Goal: Find contact information: Find contact information

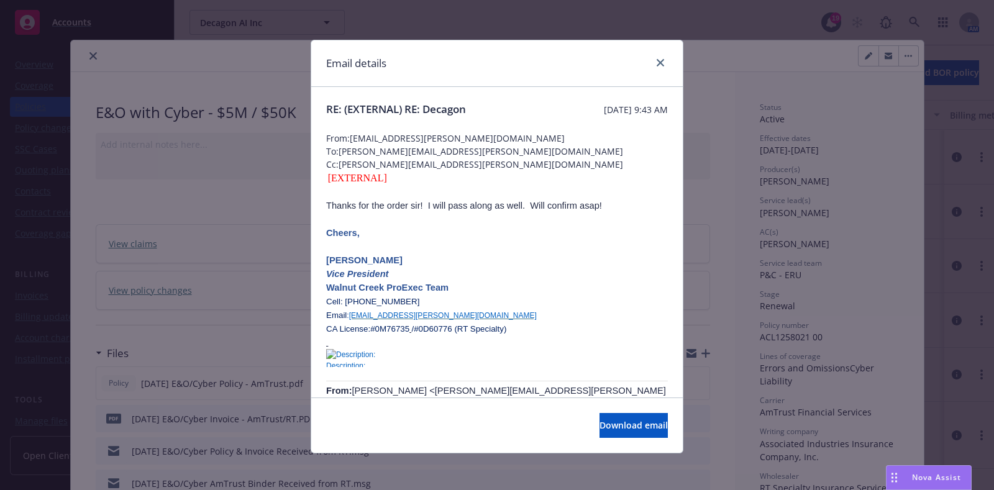
scroll to position [336, 0]
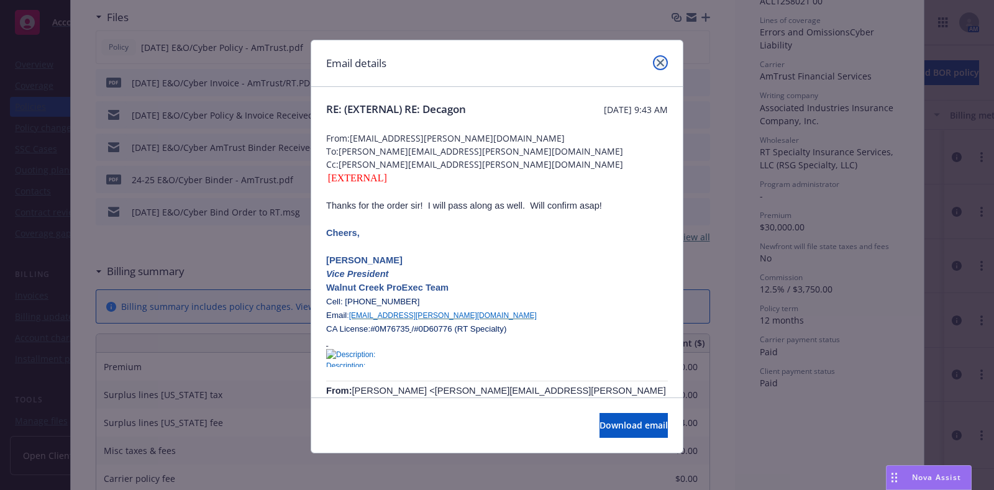
click at [656, 59] on icon "close" at bounding box center [659, 62] width 7 height 7
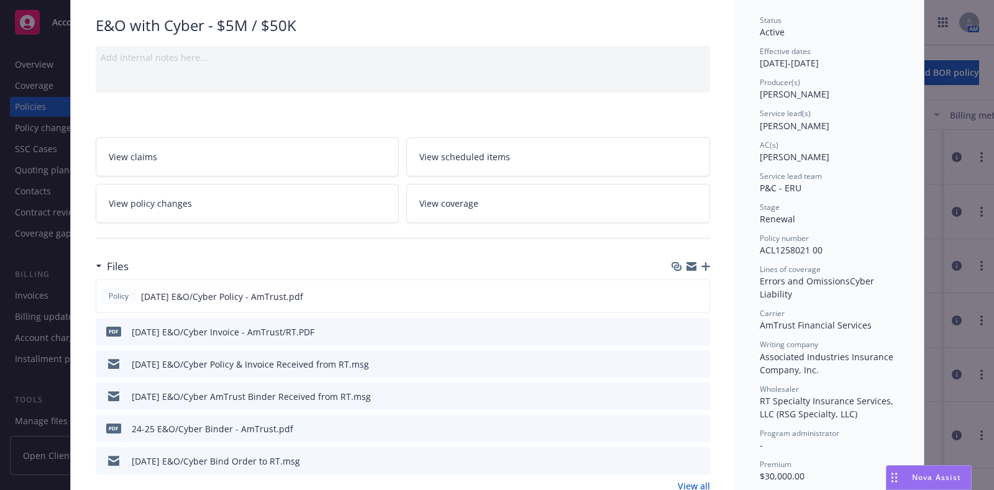
scroll to position [0, 0]
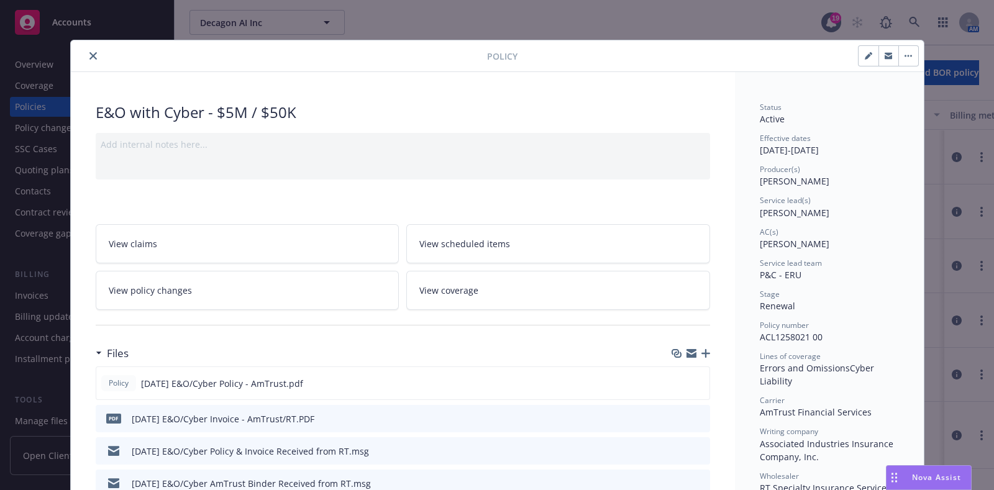
click at [89, 55] on icon "close" at bounding box center [92, 55] width 7 height 7
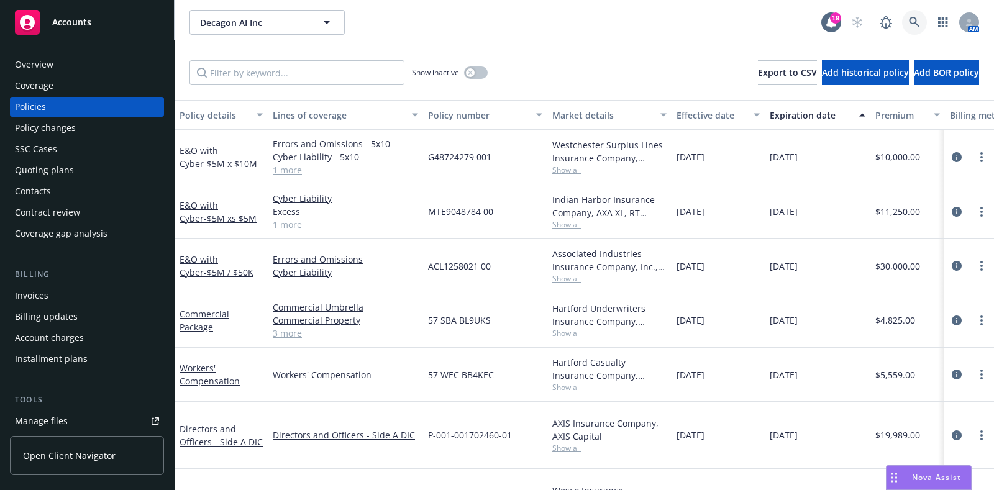
click at [920, 16] on link at bounding box center [914, 22] width 25 height 25
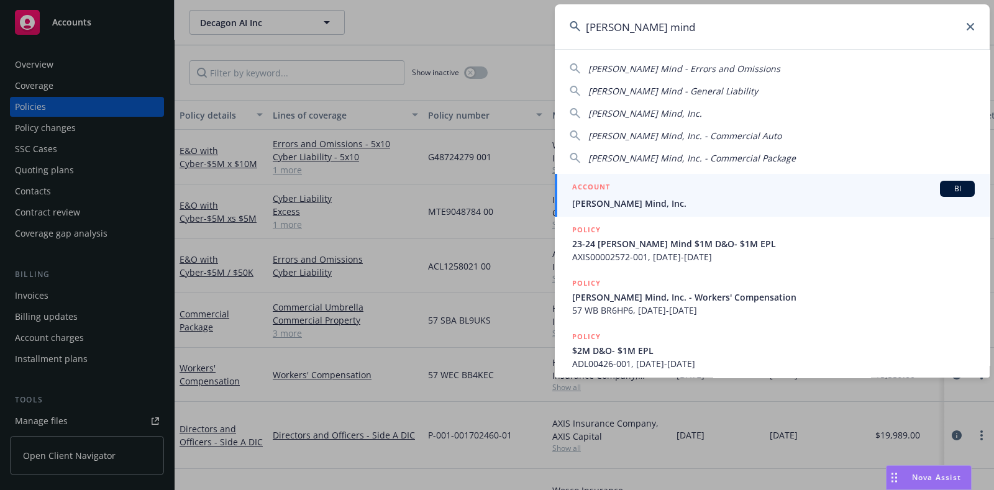
type input "[PERSON_NAME] mind"
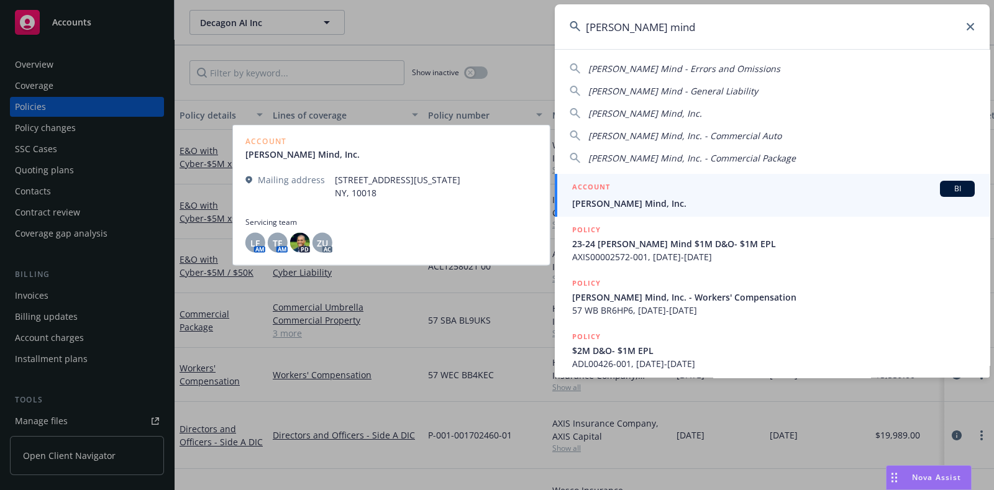
click at [639, 198] on span "[PERSON_NAME] Mind, Inc." at bounding box center [773, 203] width 402 height 13
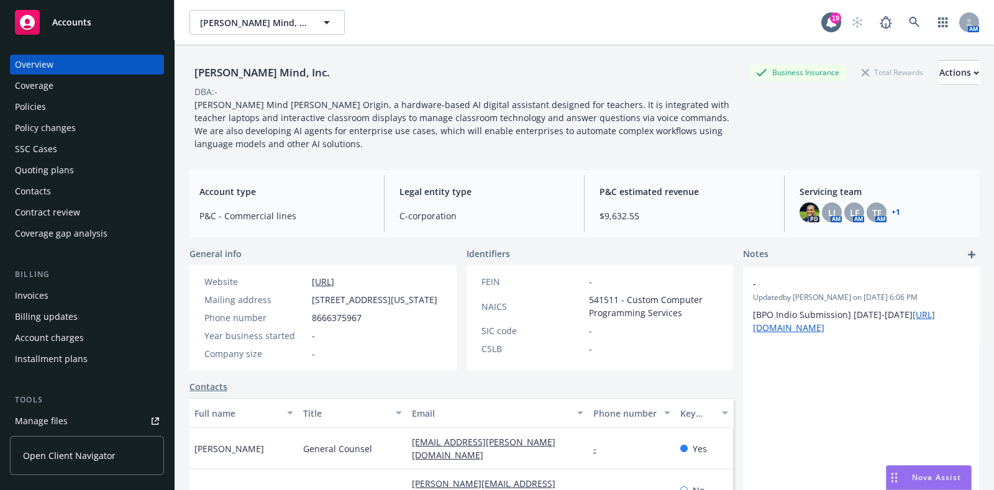
click at [80, 109] on div "Policies" at bounding box center [87, 107] width 144 height 20
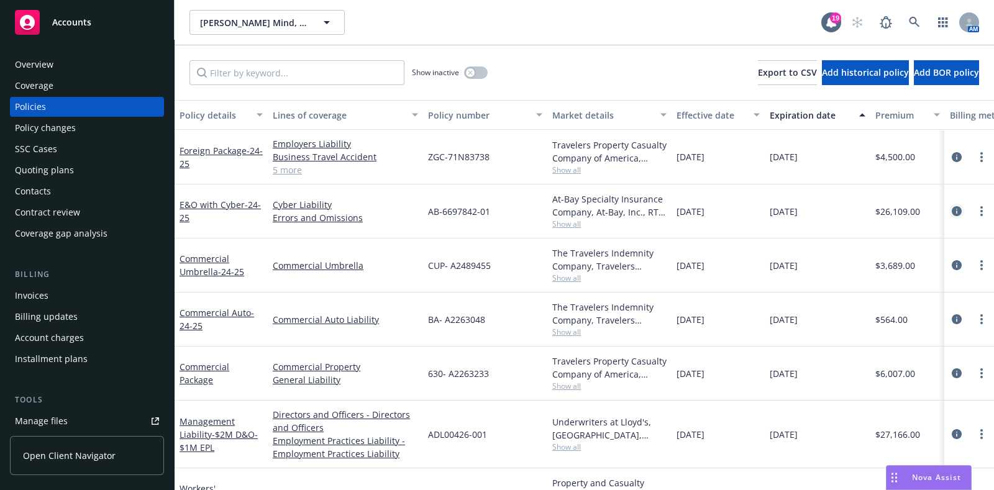
click at [951, 209] on icon "circleInformation" at bounding box center [956, 211] width 10 height 10
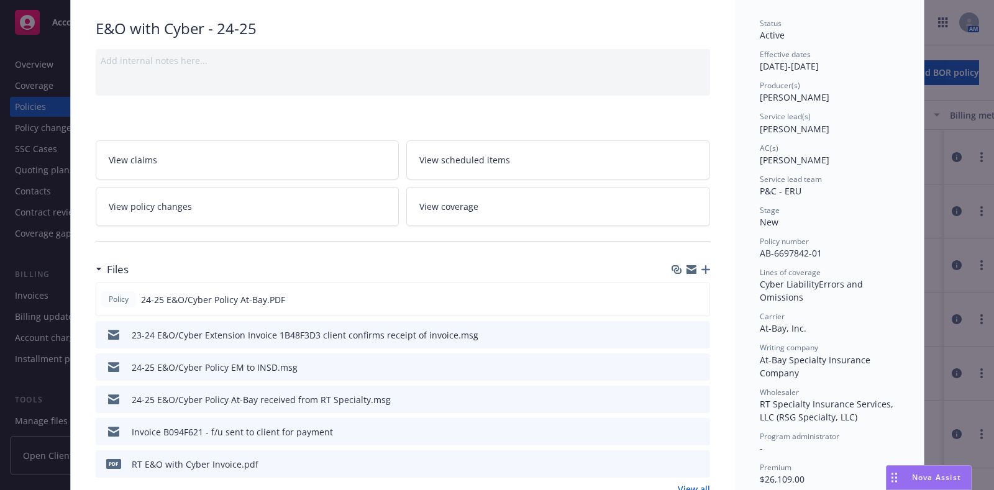
scroll to position [84, 0]
click at [692, 394] on icon "preview file" at bounding box center [697, 398] width 11 height 9
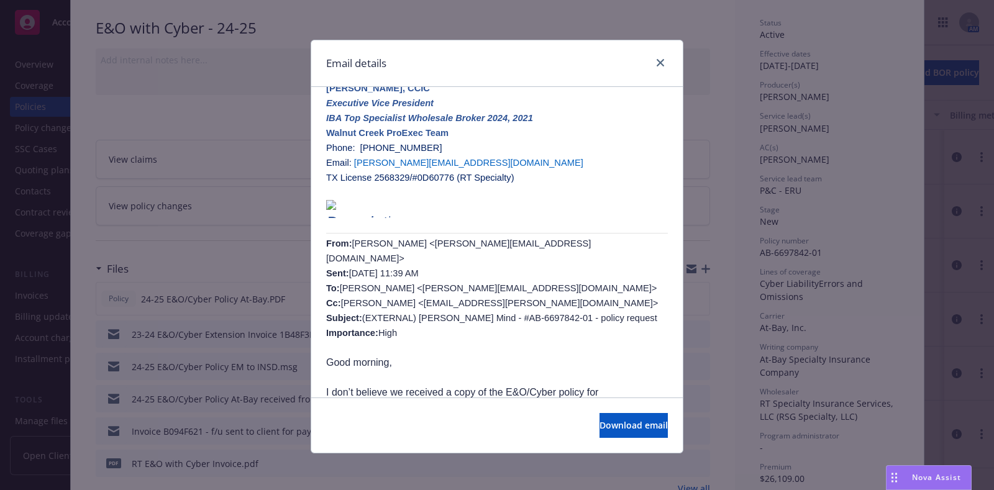
scroll to position [206, 0]
drag, startPoint x: 402, startPoint y: 255, endPoint x: 520, endPoint y: 261, distance: 118.8
click at [520, 261] on span "[PERSON_NAME] <[PERSON_NAME][EMAIL_ADDRESS][DOMAIN_NAME]> Sent: [DATE] 11:39 AM…" at bounding box center [492, 287] width 332 height 99
copy span "[PERSON_NAME][EMAIL_ADDRESS][DOMAIN_NAME]"
